Goal: Task Accomplishment & Management: Complete application form

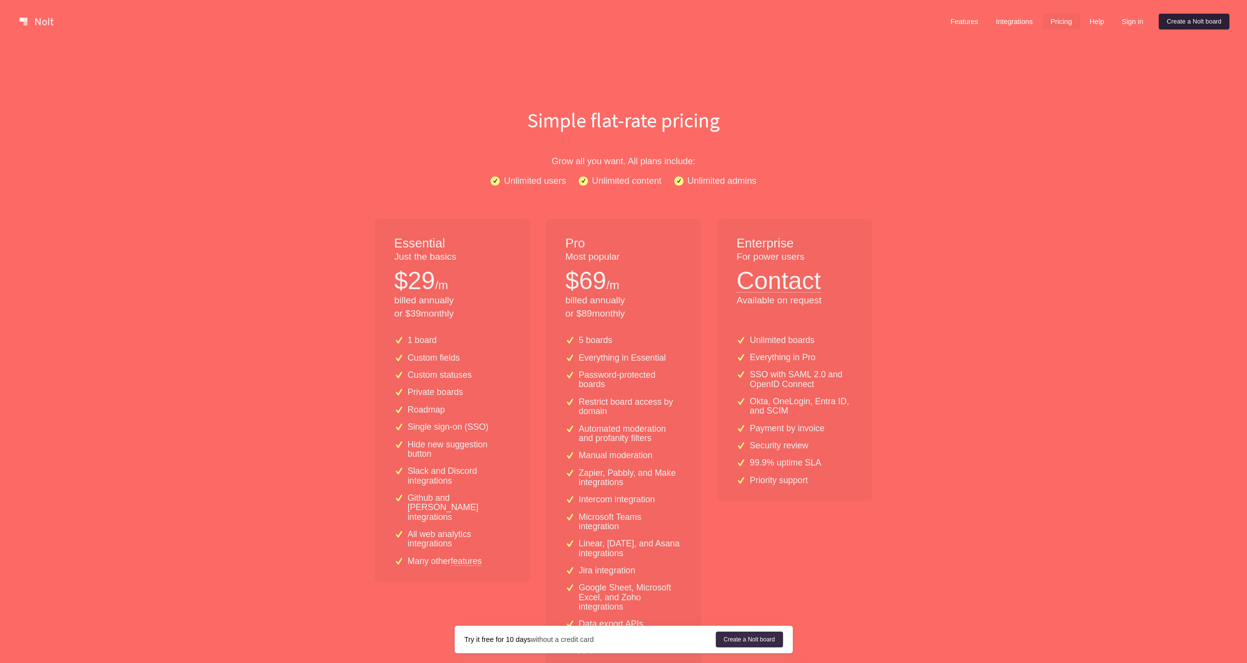
click at [1211, 22] on link "Create a Nolt board" at bounding box center [1194, 22] width 71 height 16
click at [1187, 19] on link "Create a Nolt board" at bounding box center [1194, 22] width 71 height 16
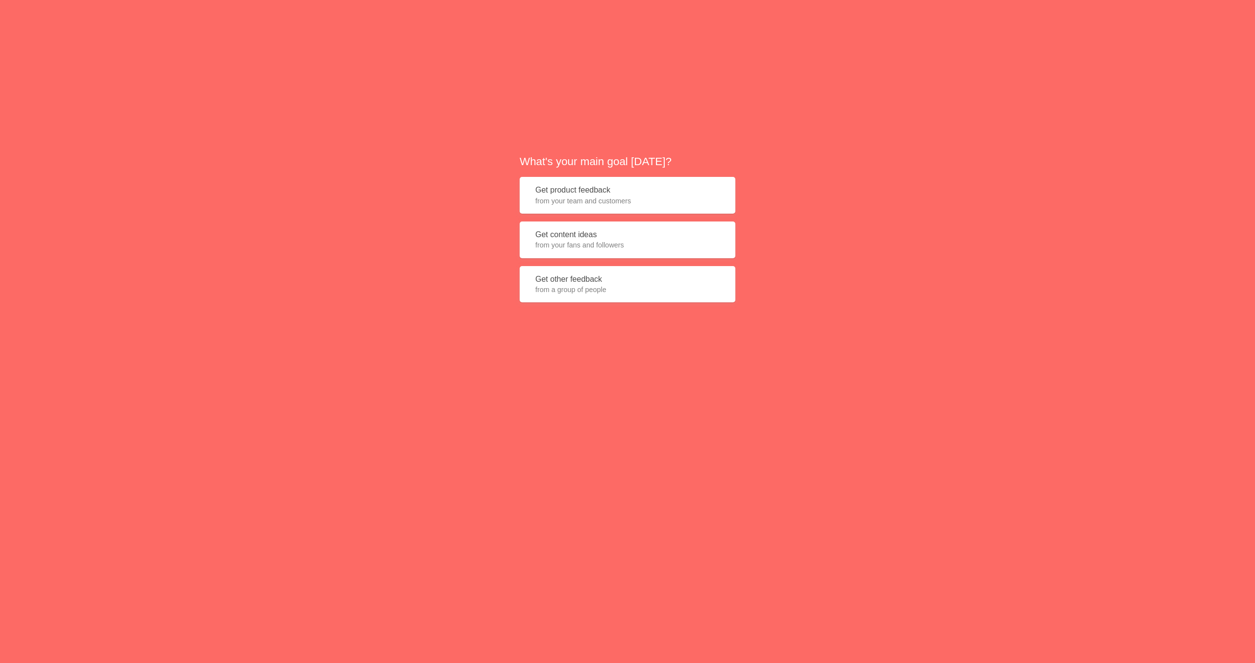
click at [659, 189] on button "Get product feedback from your team and customers" at bounding box center [627, 195] width 216 height 37
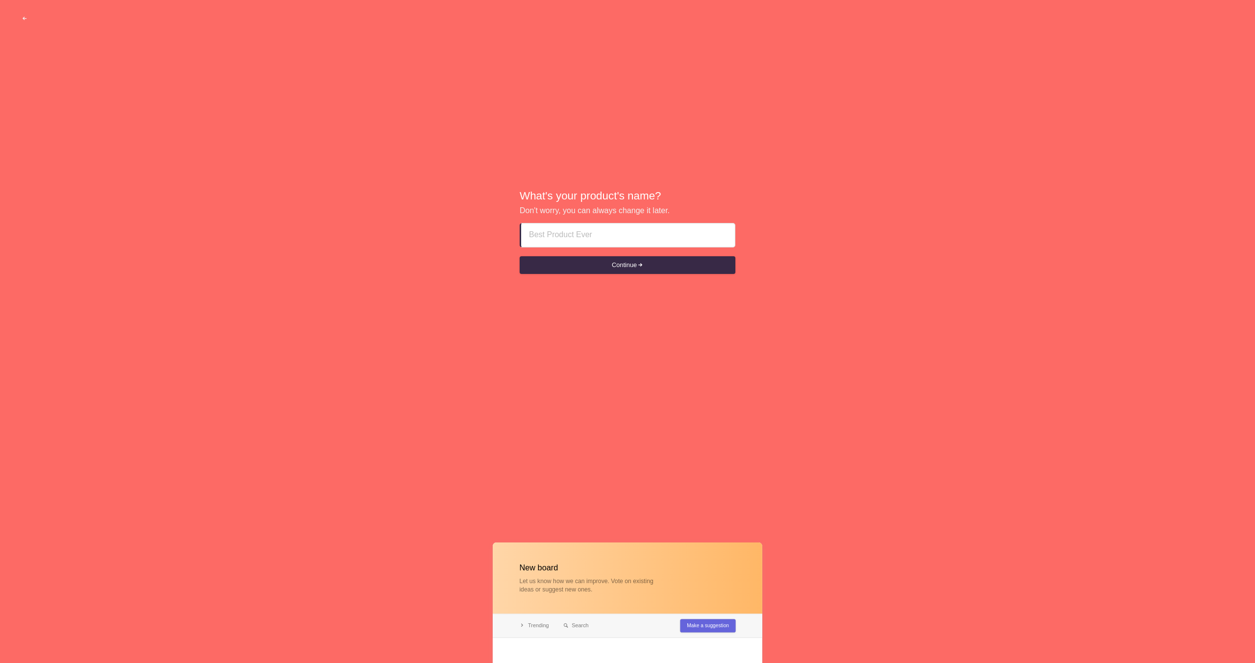
click at [579, 234] on input at bounding box center [628, 235] width 198 height 24
click at [576, 258] on button "Continue" at bounding box center [627, 265] width 216 height 18
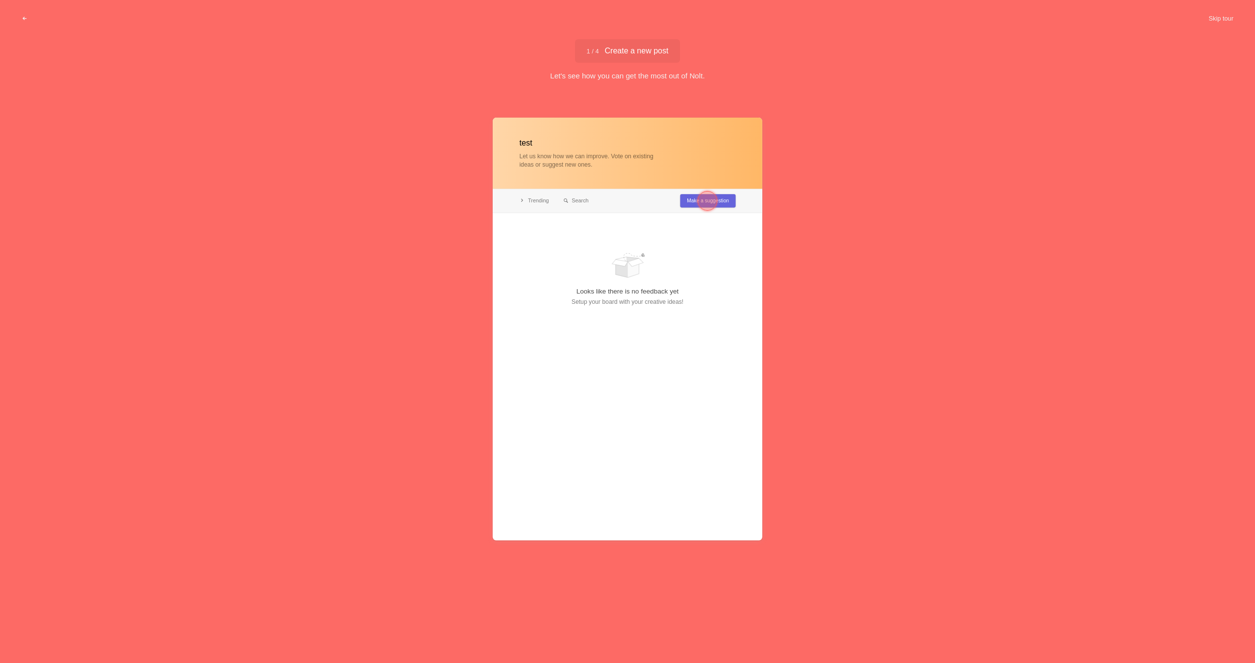
type input "test"
